Goal: Information Seeking & Learning: Learn about a topic

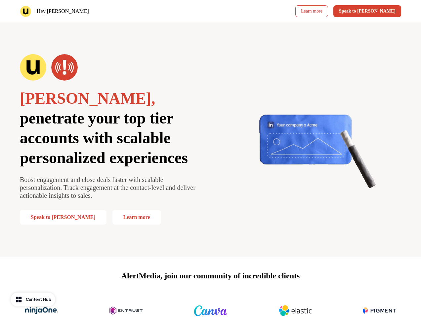
click at [210, 11] on div "Hey [PERSON_NAME] Learn more Speak to [PERSON_NAME]" at bounding box center [210, 11] width 421 height 22
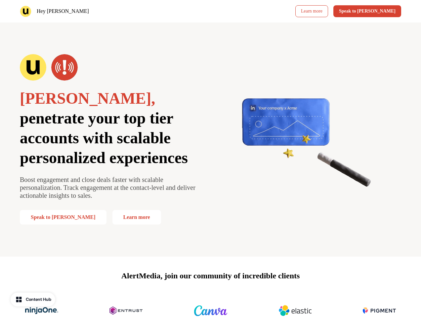
click at [114, 11] on div "Hey [PERSON_NAME]" at bounding box center [114, 12] width 188 height 12
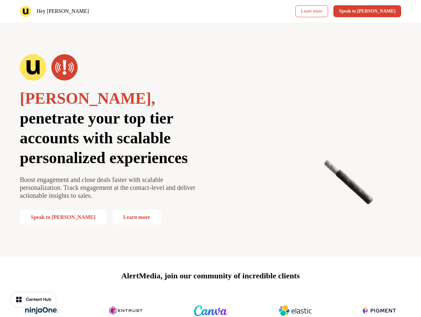
click at [307, 11] on div "Learn more Speak to [PERSON_NAME]" at bounding box center [307, 11] width 188 height 12
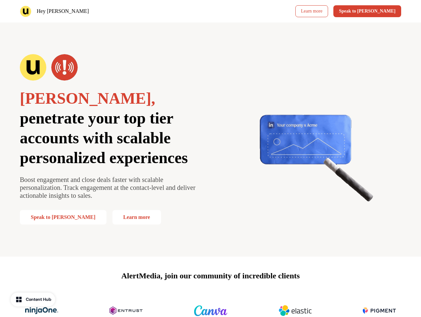
click at [378, 11] on button "Speak to [PERSON_NAME]" at bounding box center [367, 11] width 68 height 12
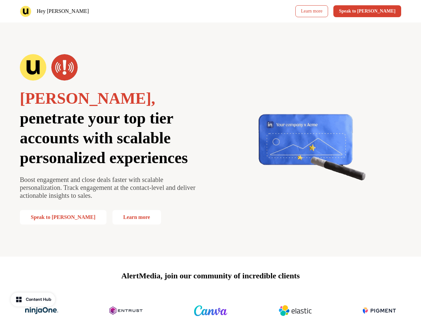
click at [210, 139] on div "[PERSON_NAME], penetrate your top tier accounts with scalable personalized expe…" at bounding box center [210, 139] width 421 height 234
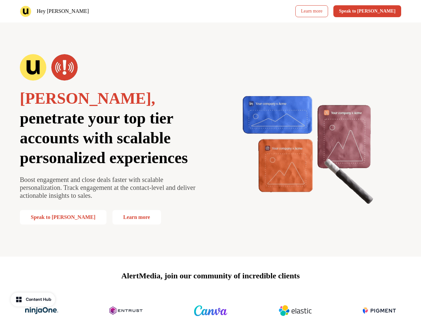
click at [110, 139] on span "penetrate your top tier accounts with scalable personalized experiences" at bounding box center [104, 137] width 168 height 57
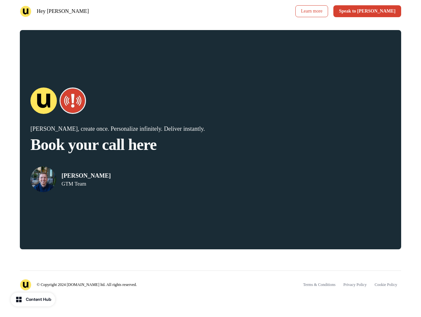
click at [310, 139] on iframe at bounding box center [324, 140] width 132 height 198
click at [210, 287] on div "© Copyright 2024 [DOMAIN_NAME] ltd. All rights reserved. Terms & Conditions Pri…" at bounding box center [210, 281] width 381 height 20
